Goal: Navigation & Orientation: Find specific page/section

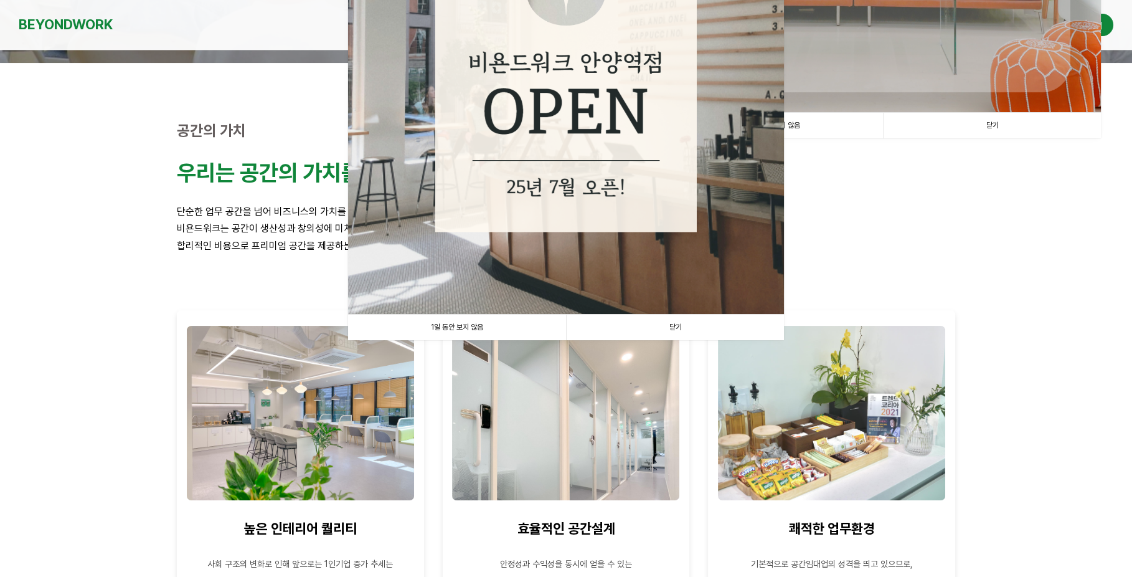
scroll to position [356, 0]
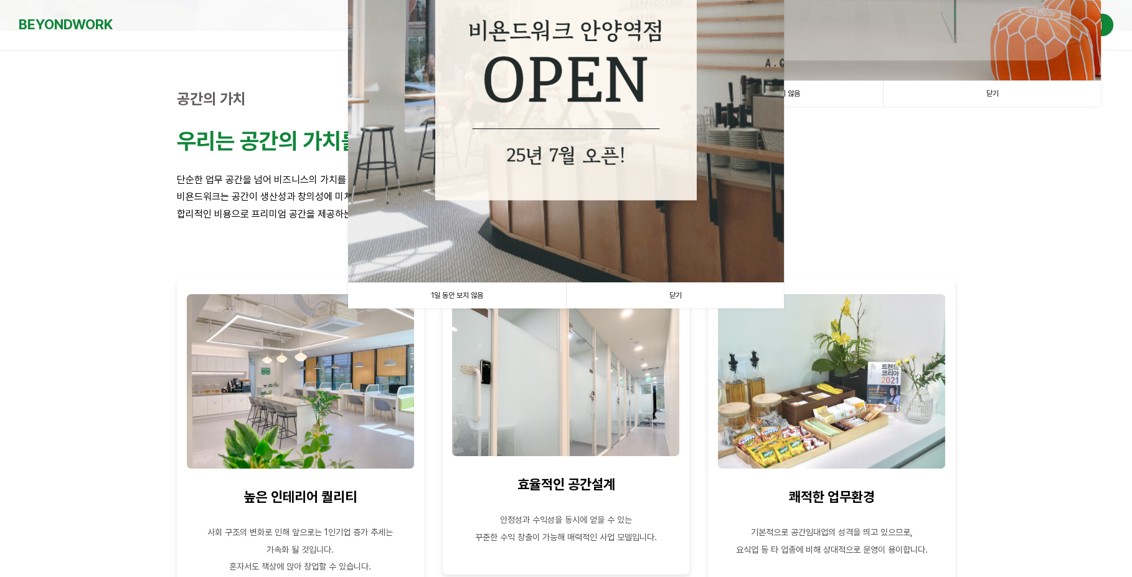
click at [445, 297] on link "1일 동안 보지 않음" at bounding box center [457, 296] width 218 height 26
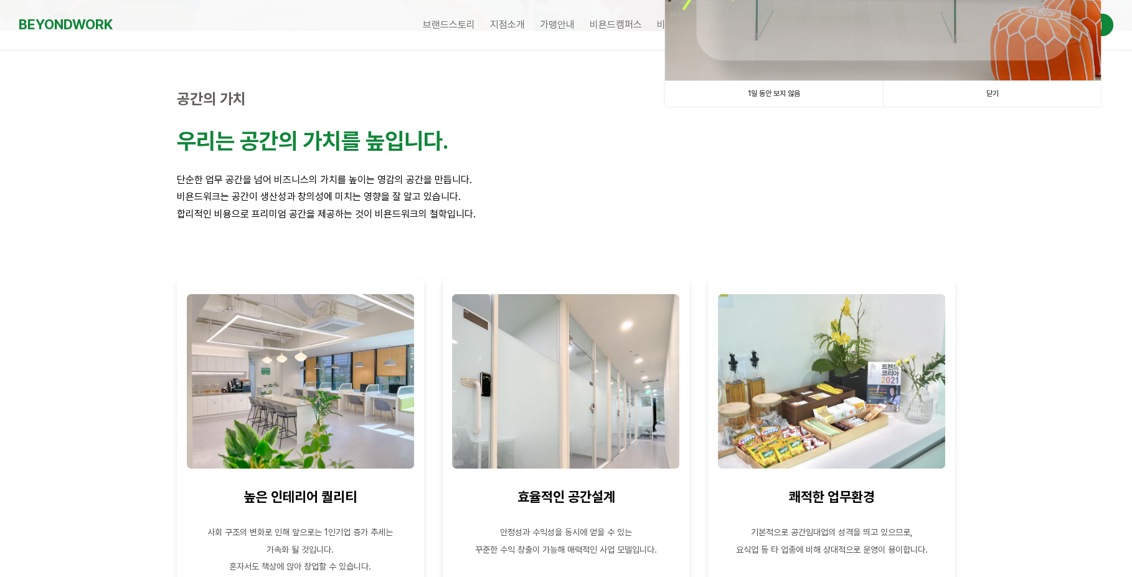
scroll to position [0, 0]
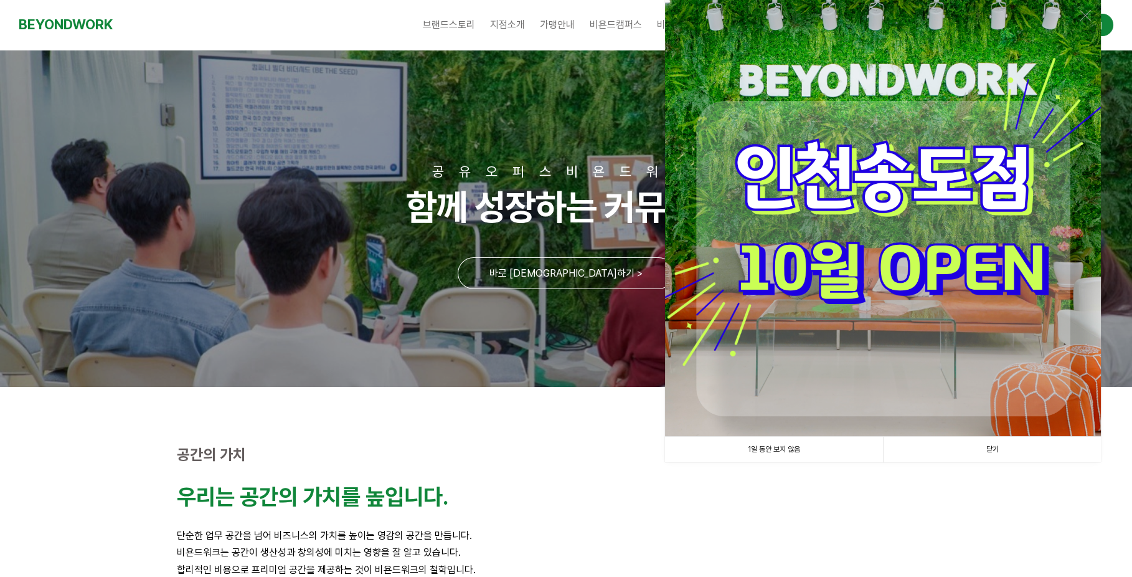
click at [769, 453] on link "1일 동안 보지 않음" at bounding box center [774, 449] width 218 height 26
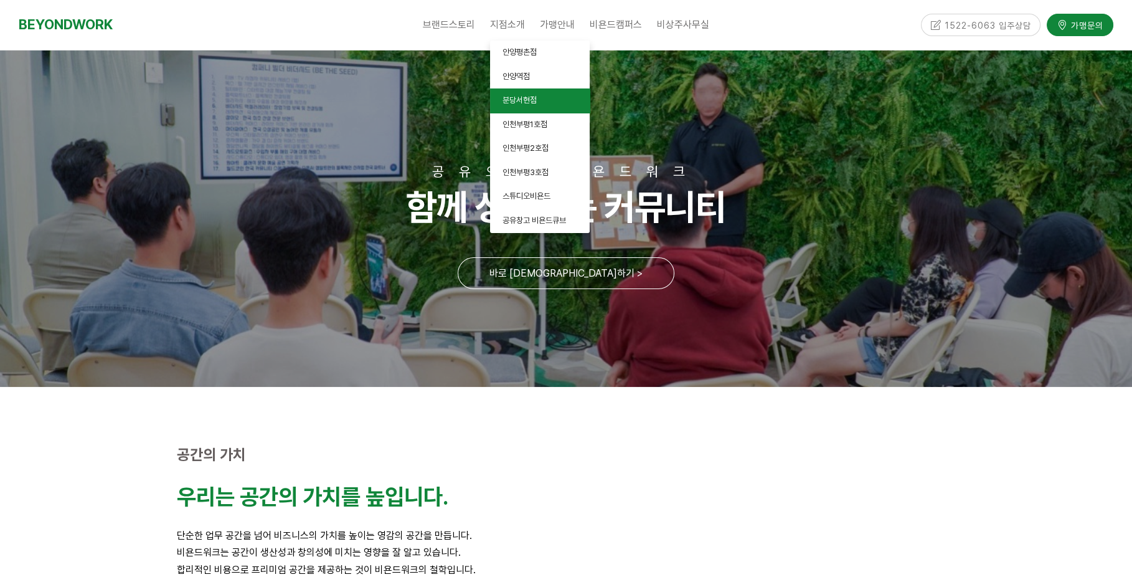
click at [516, 103] on span "분당서현점" at bounding box center [519, 99] width 34 height 9
